Goal: Navigation & Orientation: Find specific page/section

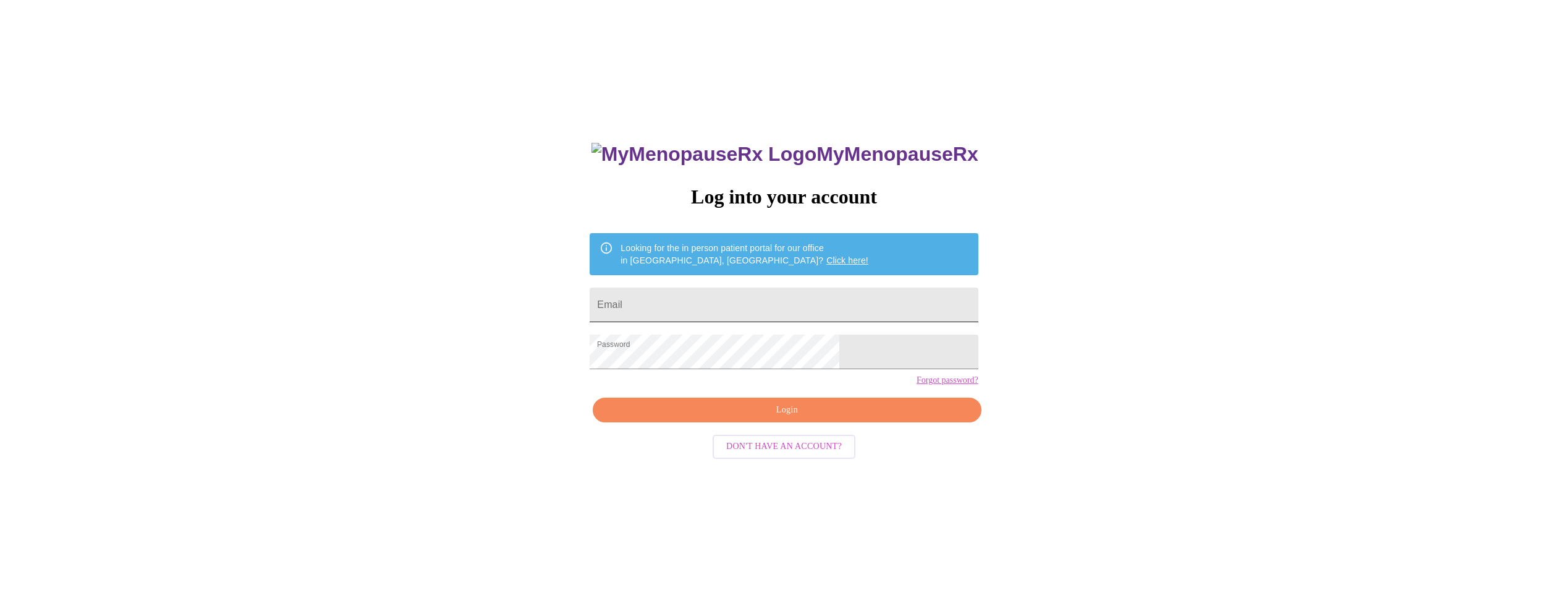
click at [761, 296] on input "Email" at bounding box center [783, 304] width 388 height 34
type input "[EMAIL_ADDRESS][PERSON_NAME][DOMAIN_NAME]"
click at [771, 418] on span "Login" at bounding box center [787, 410] width 360 height 15
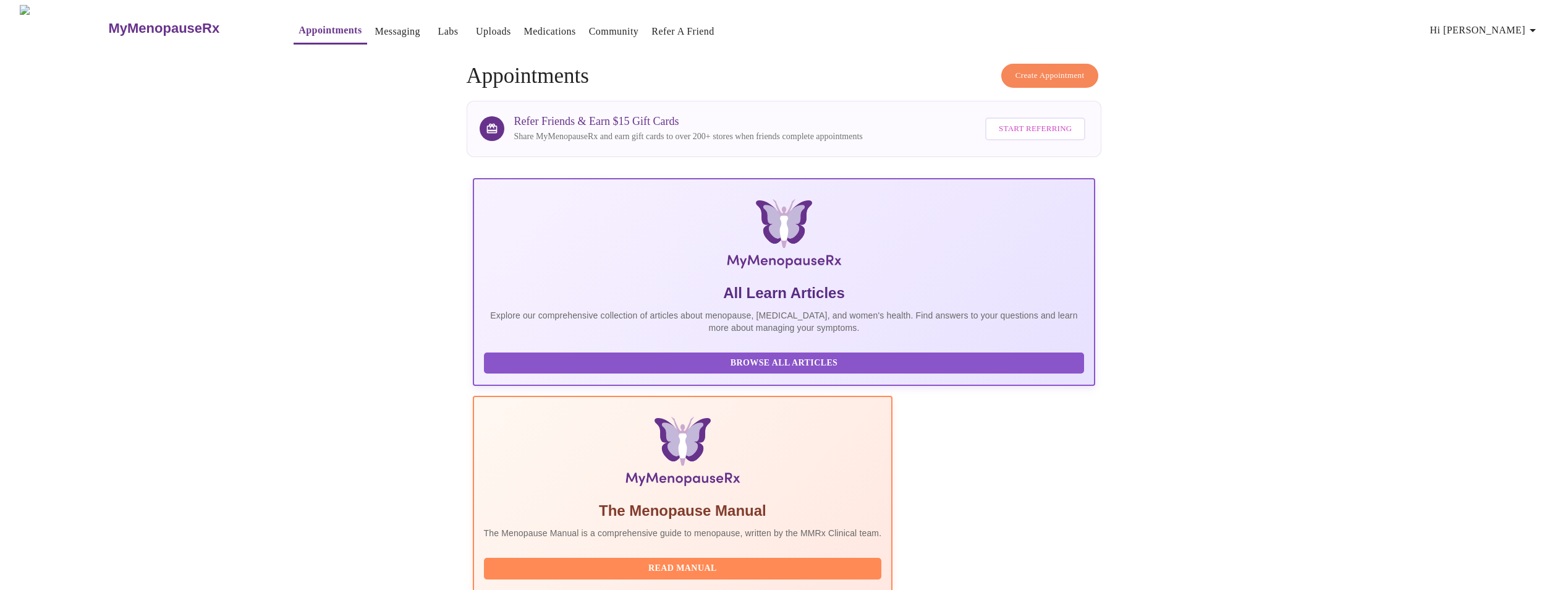
click at [476, 28] on link "Uploads" at bounding box center [494, 31] width 35 height 18
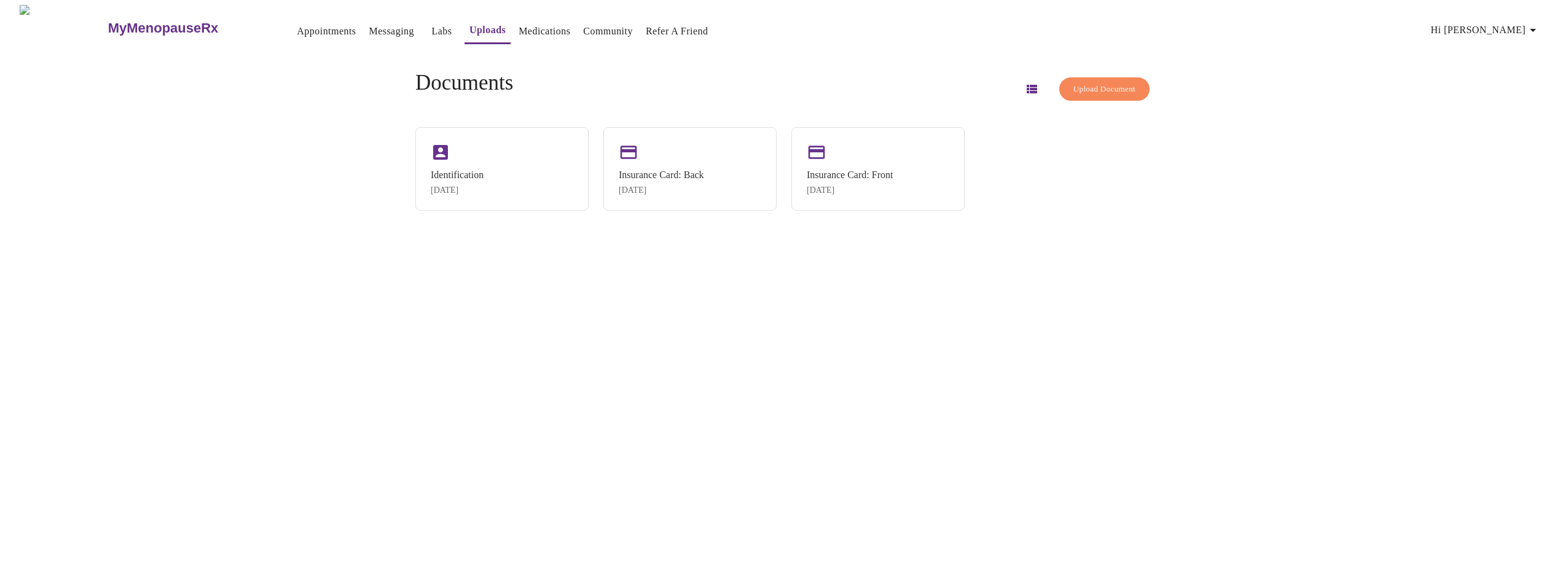
click at [518, 28] on link "Medications" at bounding box center [544, 31] width 52 height 18
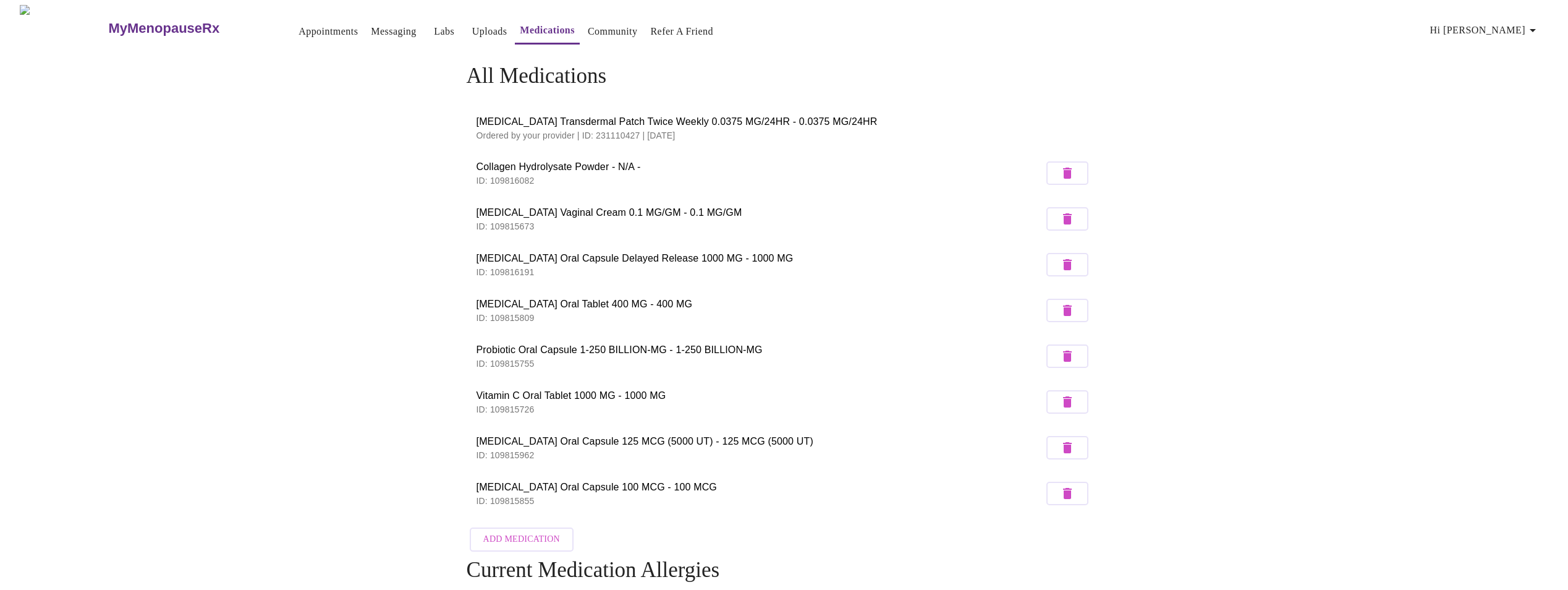
click at [299, 27] on link "Appointments" at bounding box center [328, 31] width 59 height 18
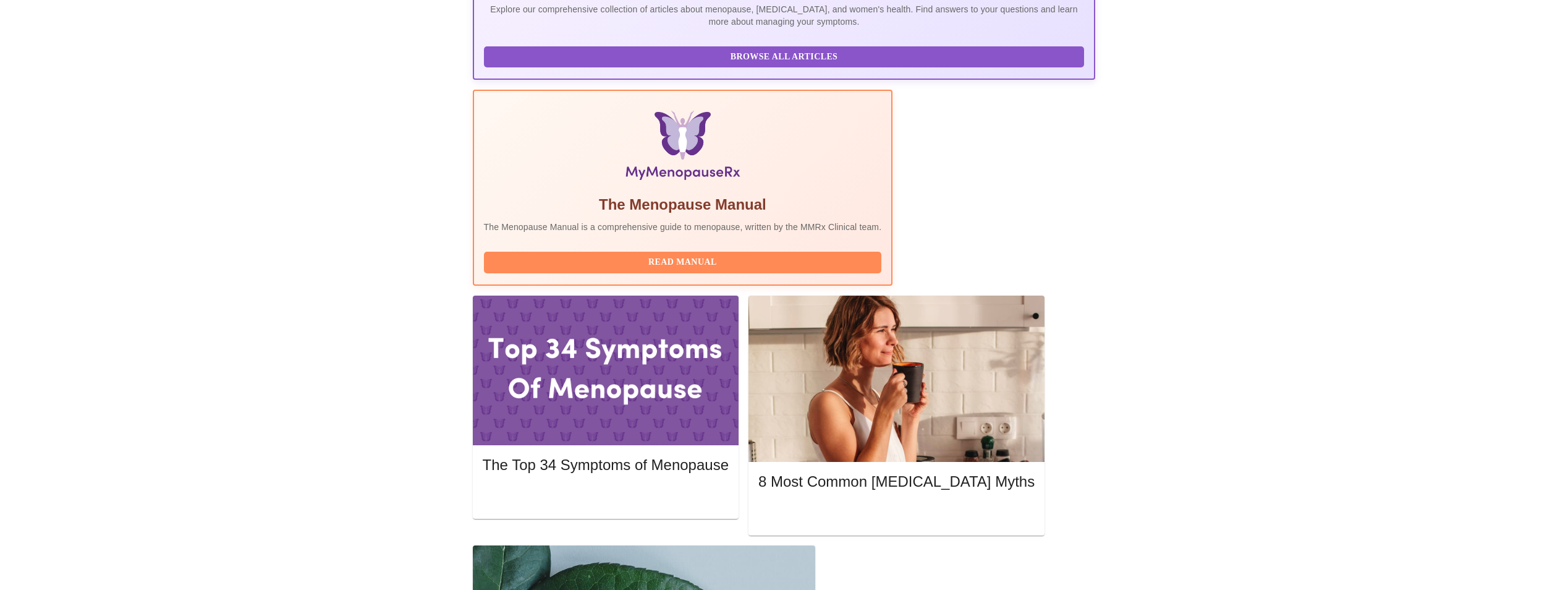
scroll to position [316, 0]
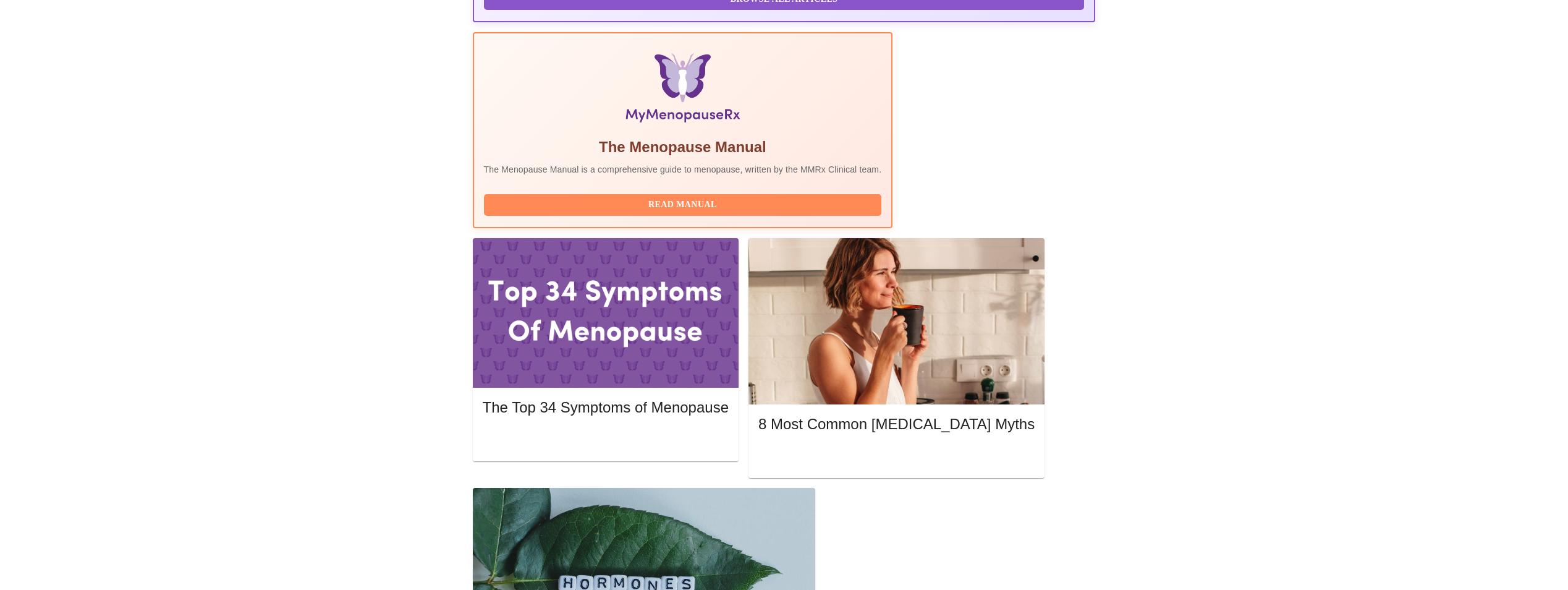
scroll to position [427, 0]
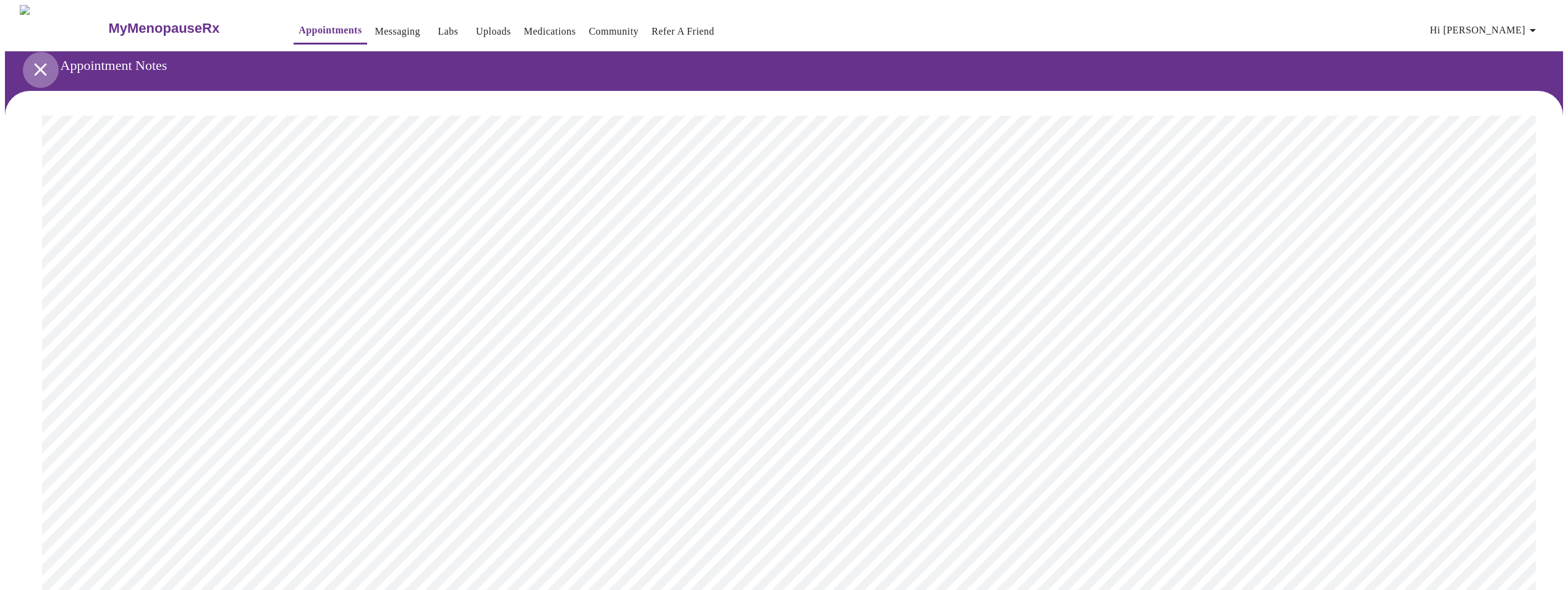
click at [39, 68] on icon "open drawer" at bounding box center [40, 69] width 12 height 12
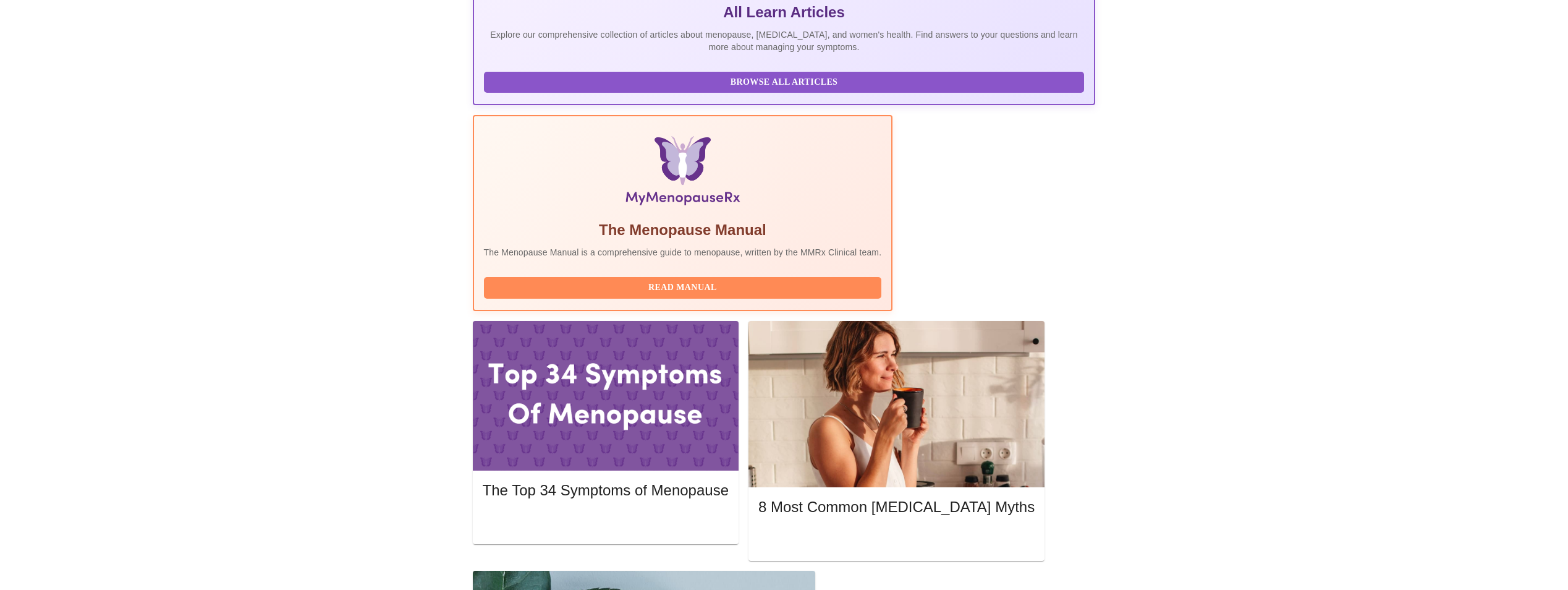
scroll to position [316, 0]
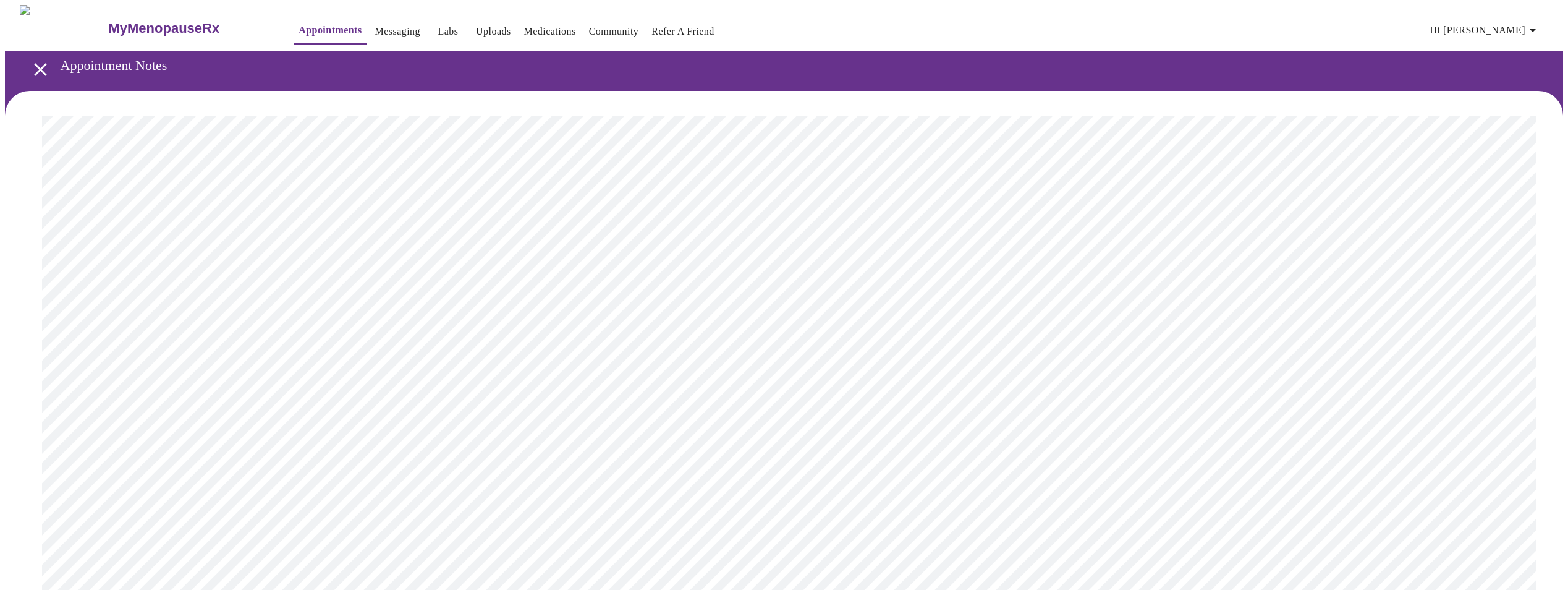
click at [37, 67] on icon "open drawer" at bounding box center [41, 70] width 21 height 21
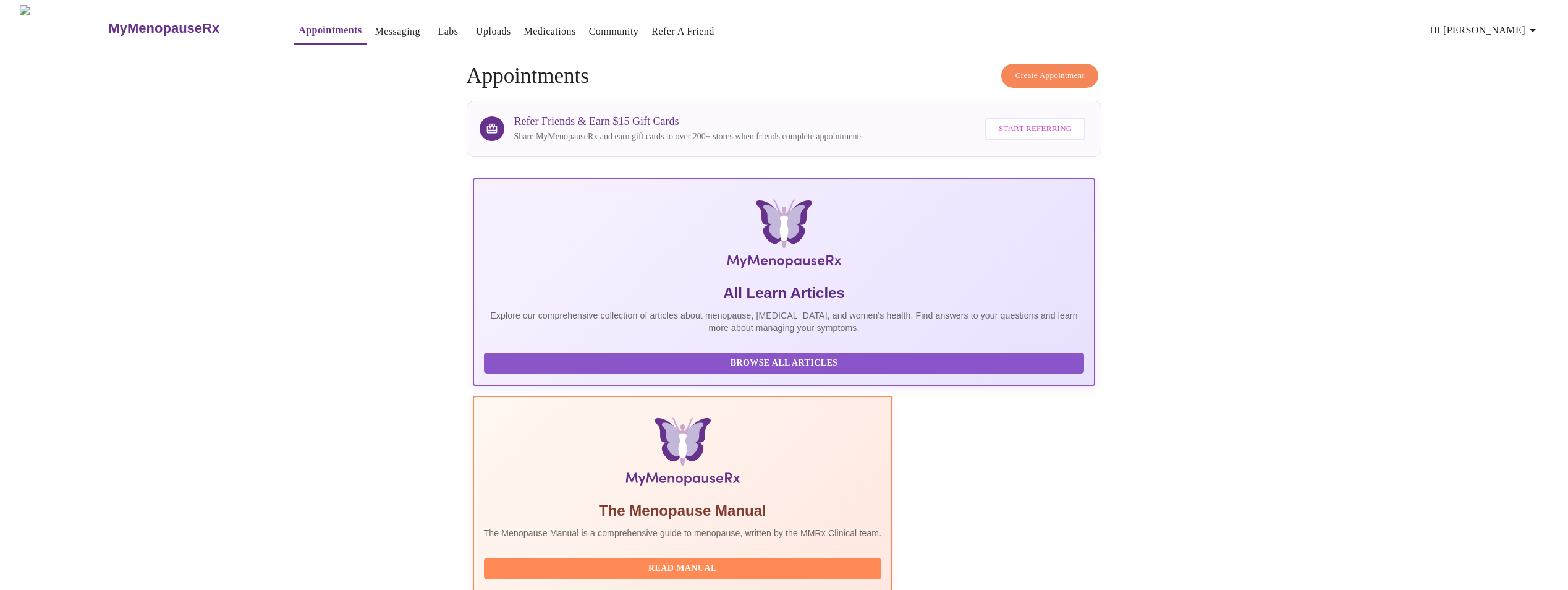
click at [375, 25] on link "Messaging" at bounding box center [397, 31] width 45 height 18
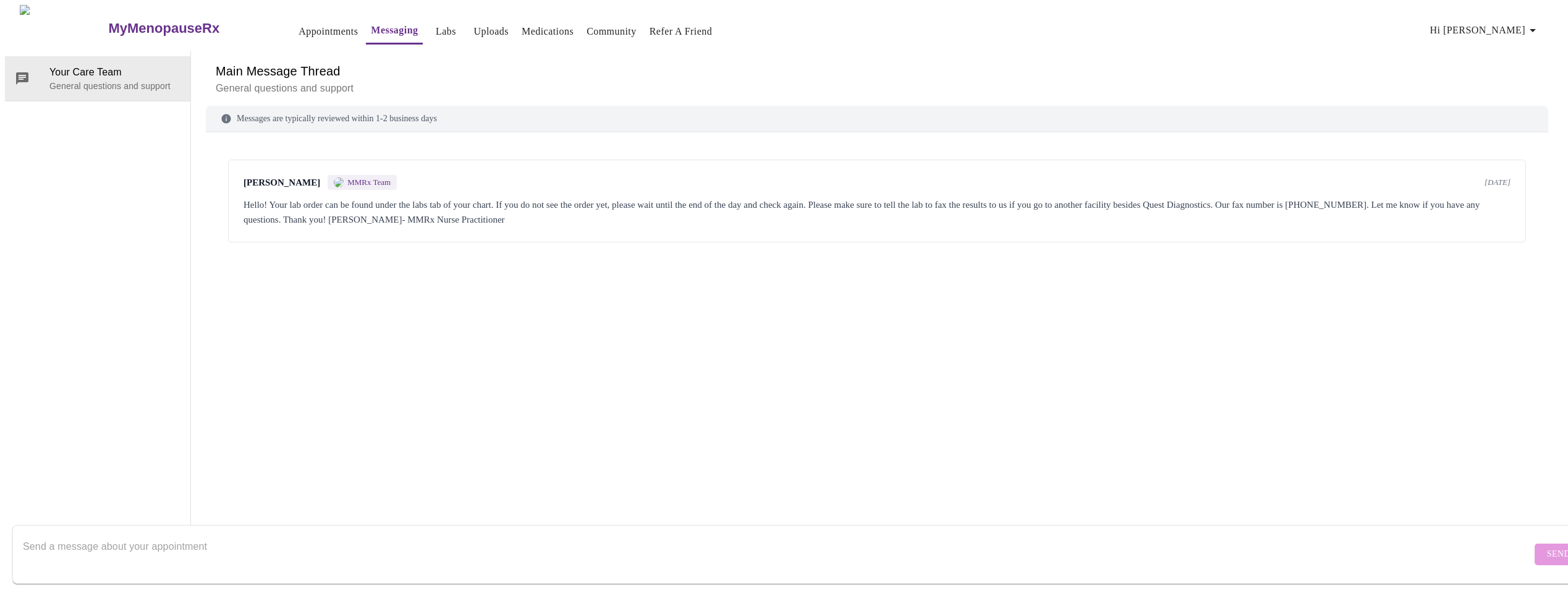
click at [134, 534] on textarea "Send a message about your appointment" at bounding box center [777, 554] width 1508 height 40
type textarea "d"
click at [473, 30] on link "Uploads" at bounding box center [491, 31] width 35 height 18
